Goal: Information Seeking & Learning: Find specific fact

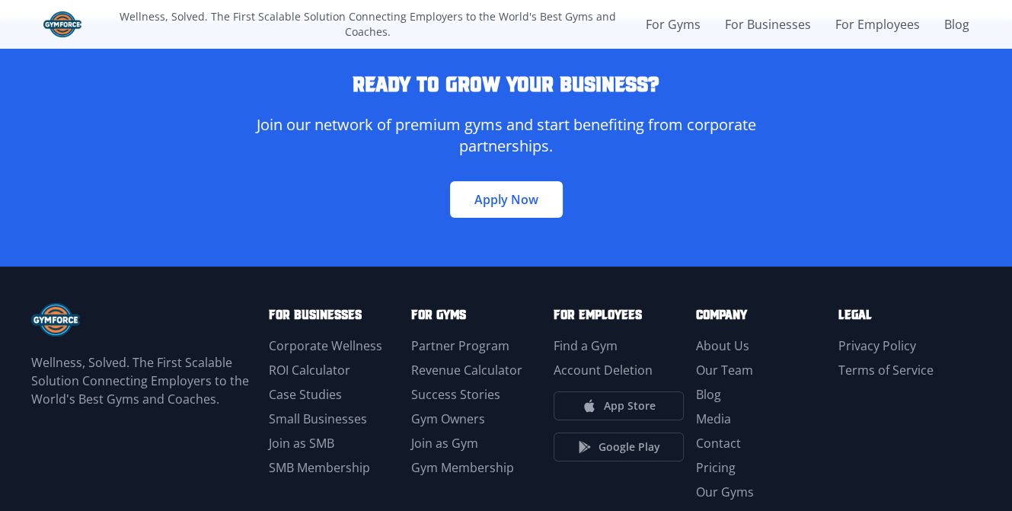
scroll to position [4414, 0]
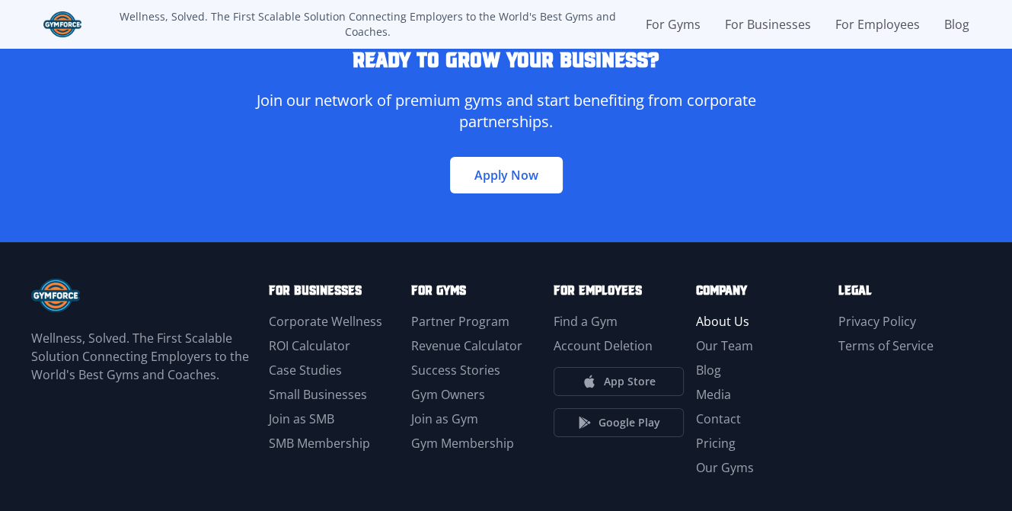
click at [712, 313] on link "About Us" at bounding box center [722, 321] width 53 height 17
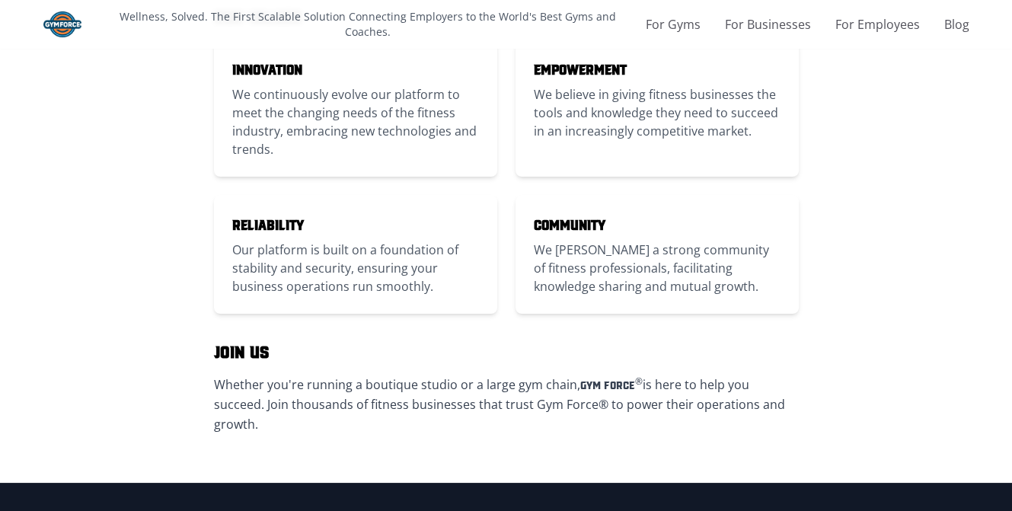
scroll to position [685, 0]
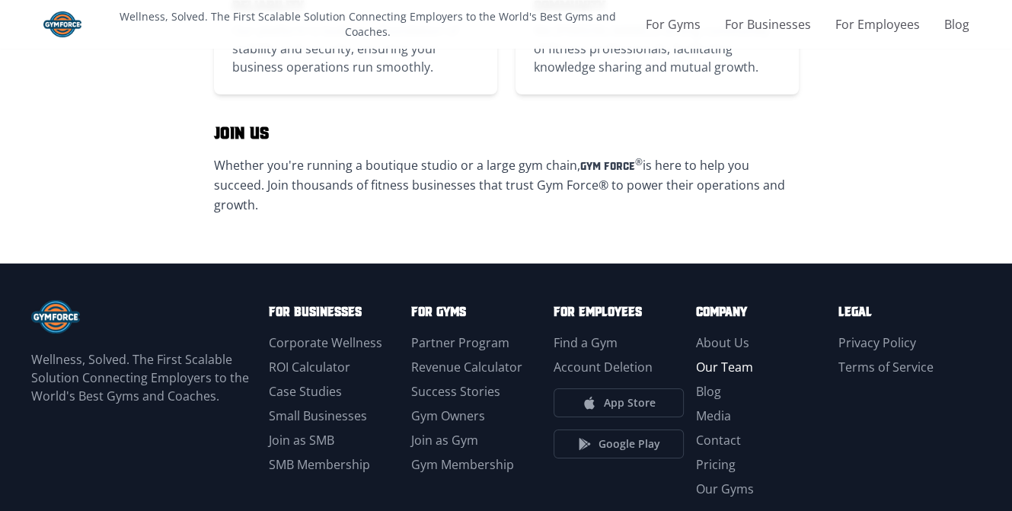
click at [722, 358] on link "Our Team" at bounding box center [724, 366] width 57 height 17
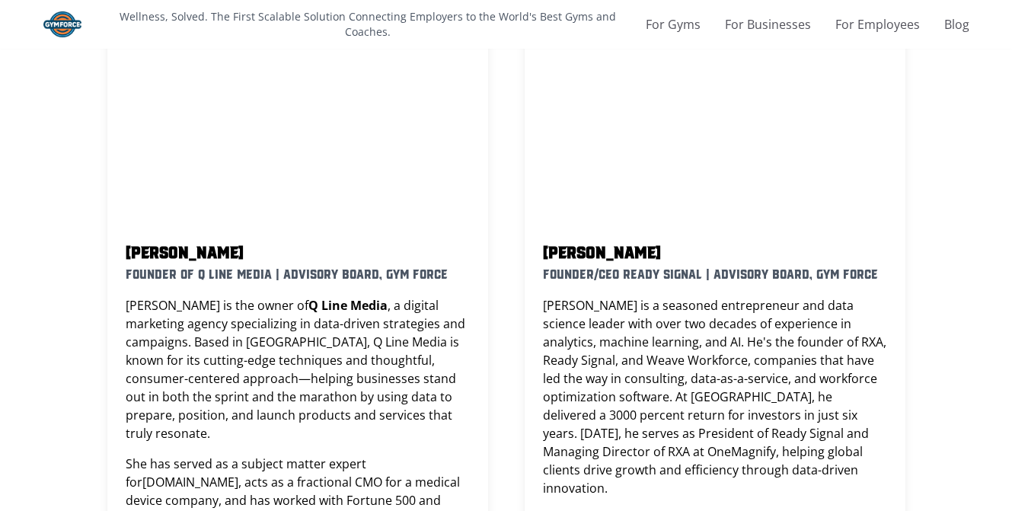
scroll to position [1522, 0]
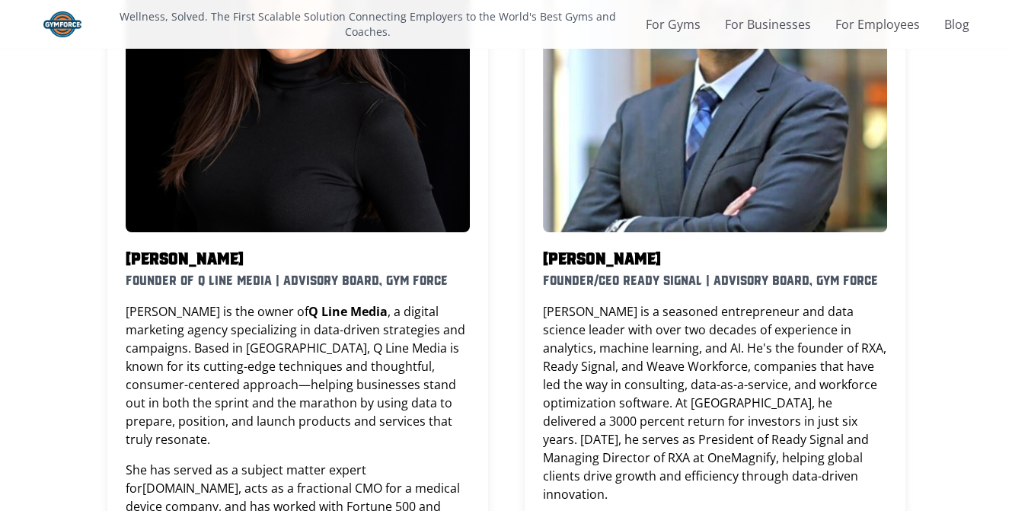
drag, startPoint x: 301, startPoint y: 203, endPoint x: 123, endPoint y: 191, distance: 178.5
click at [123, 191] on div "[PERSON_NAME] Founder of Q Line Media | Advisory Board, Gym Force [PERSON_NAME]…" at bounding box center [297, 366] width 381 height 991
copy h2 "[PERSON_NAME]"
